Goal: Information Seeking & Learning: Learn about a topic

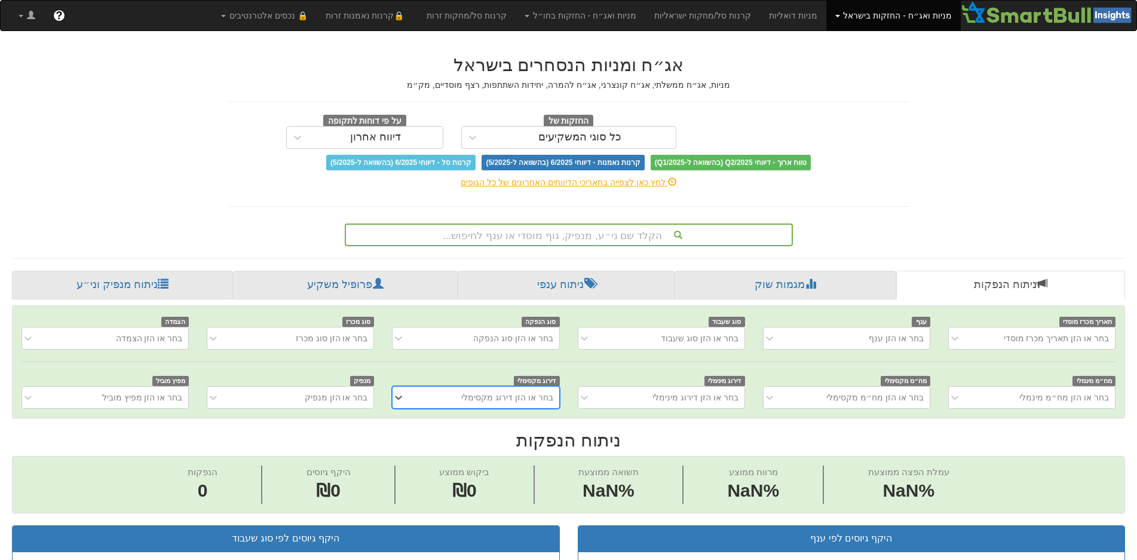
scroll to position [0, 10]
click at [608, 236] on div "הקלד שם ני״ע, מנפיק, גוף מוסדי או ענף לחיפוש..." at bounding box center [569, 235] width 446 height 20
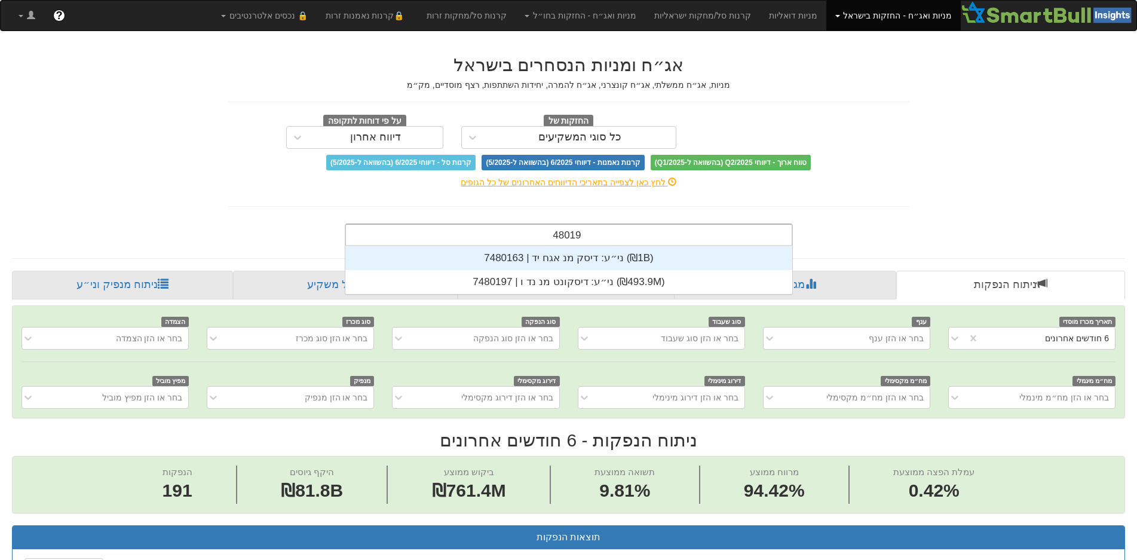
scroll to position [24, 0]
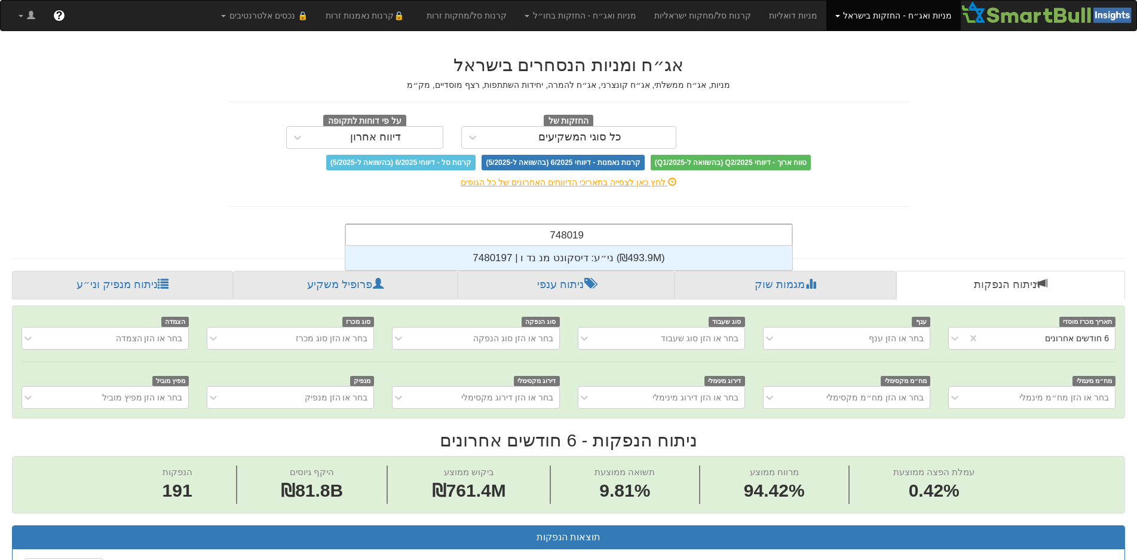
type input "7480197"
click at [580, 258] on div "ני״ע: ‏דיסקונט מנ נד ו | 7480197 ‎(₪493.9M)‎" at bounding box center [568, 258] width 447 height 24
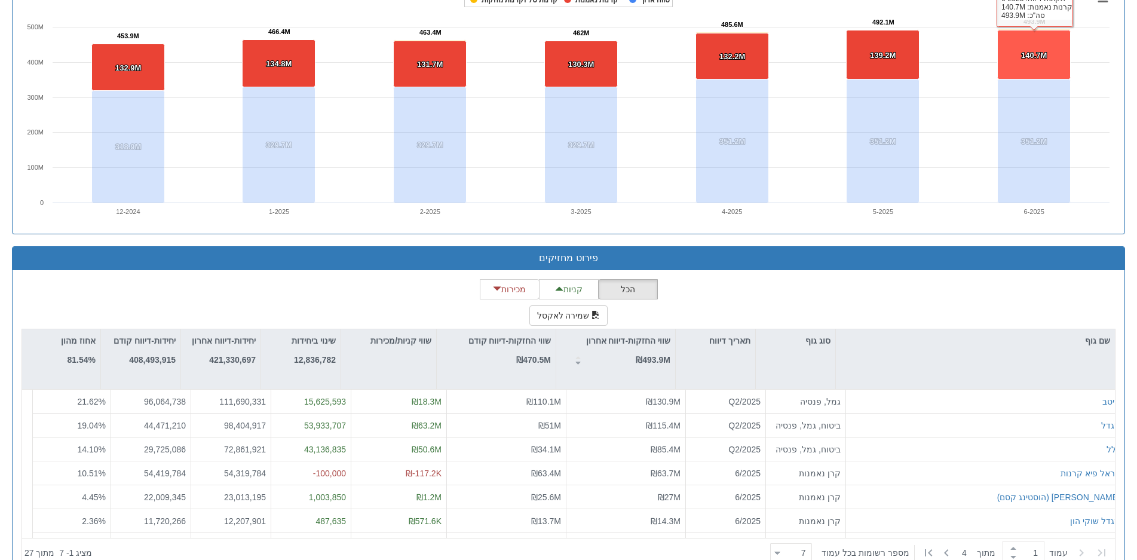
scroll to position [865, 0]
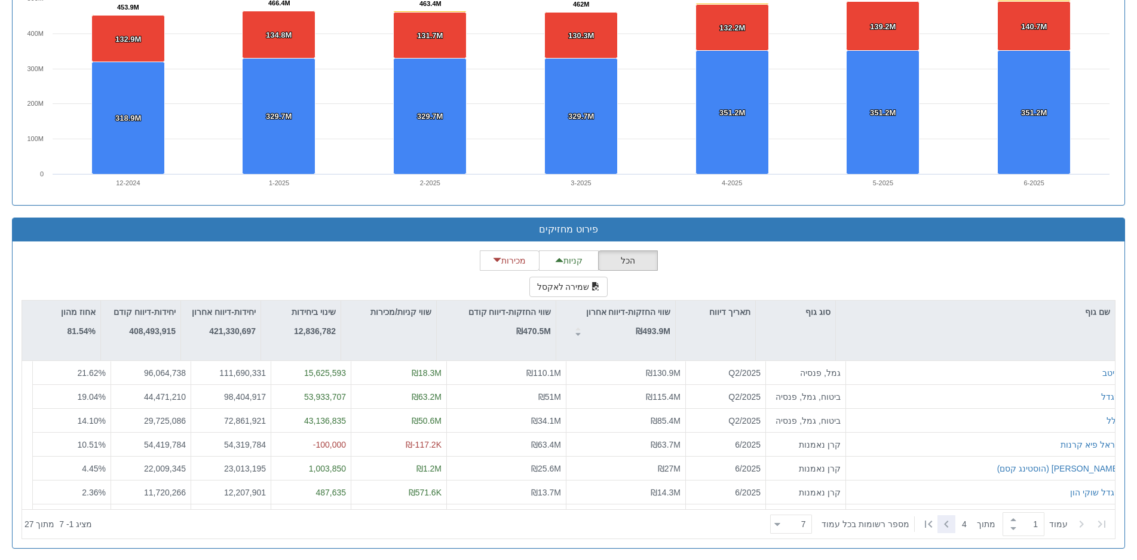
click at [947, 525] on icon at bounding box center [947, 524] width 14 height 14
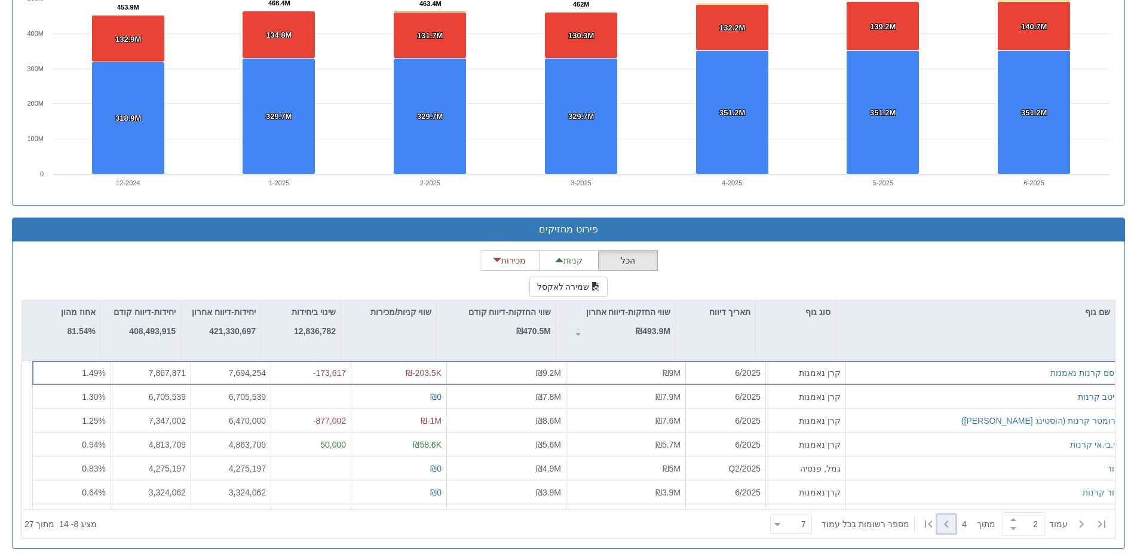
type input "2"
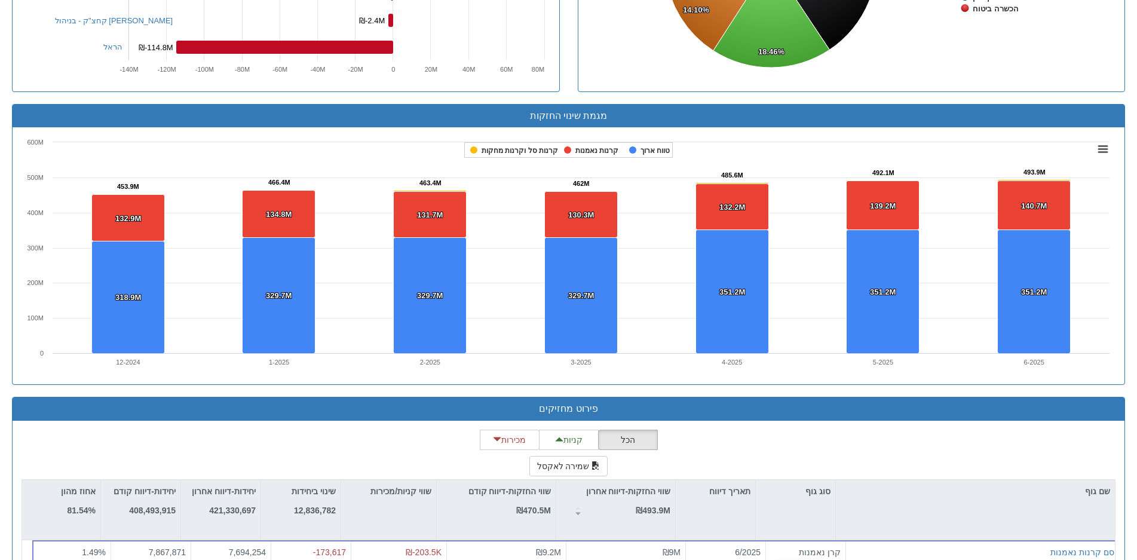
scroll to position [507, 0]
